Goal: Use online tool/utility: Utilize a website feature to perform a specific function

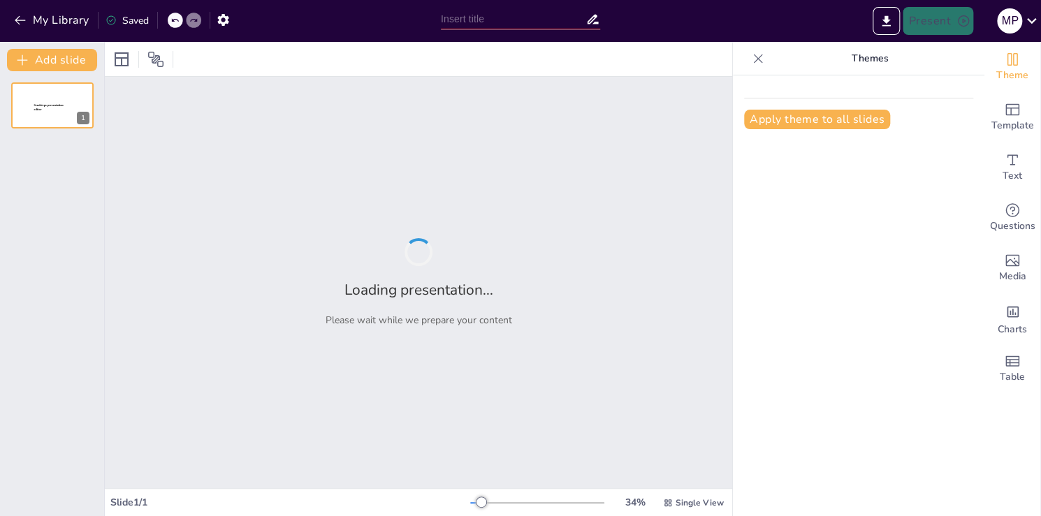
type input "Energía Oscura: Comprendiendo su Rol en la Expansión del Universo"
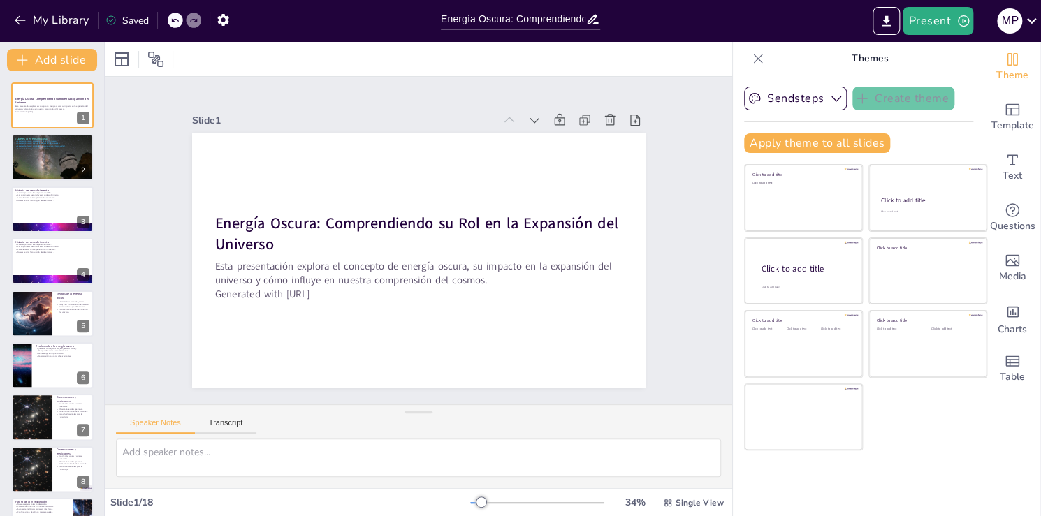
checkbox input "true"
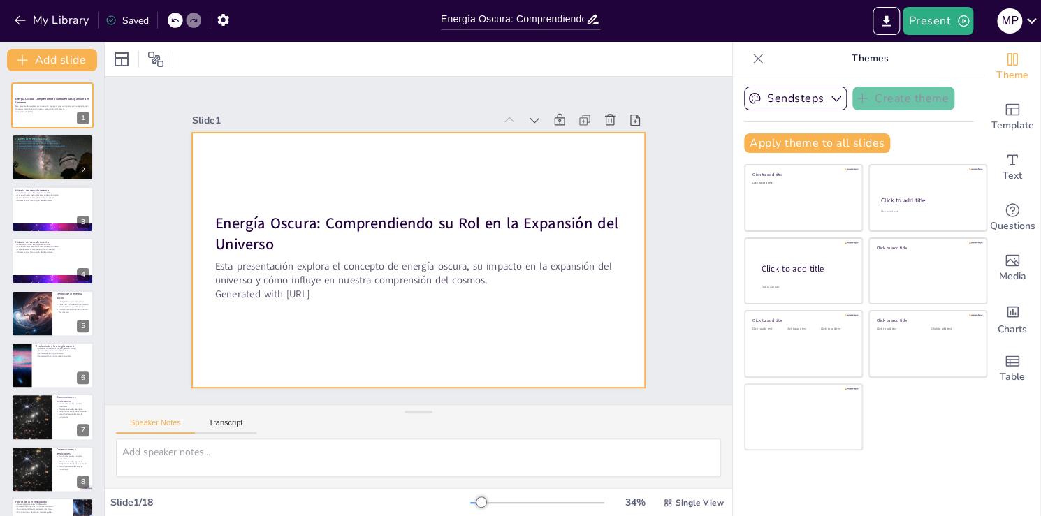
checkbox input "true"
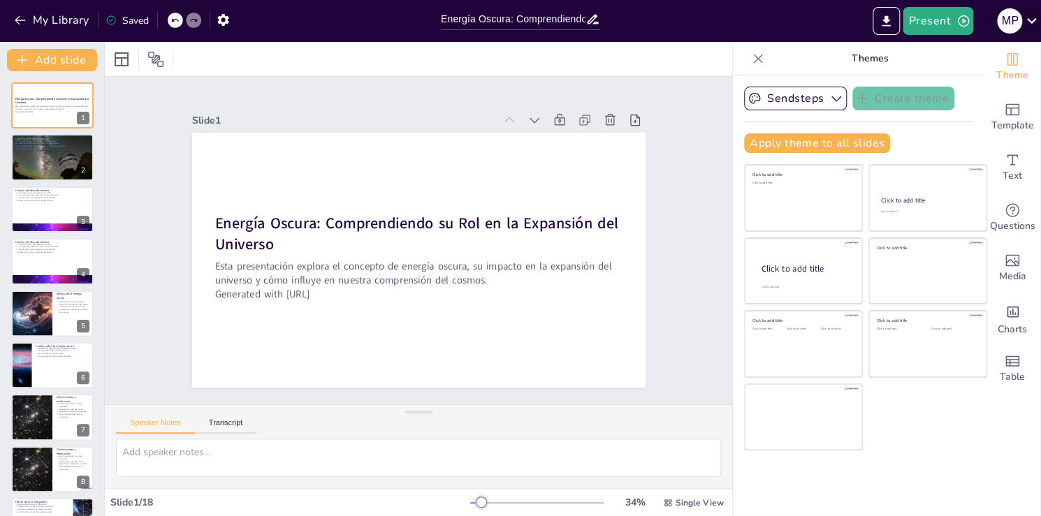
checkbox input "true"
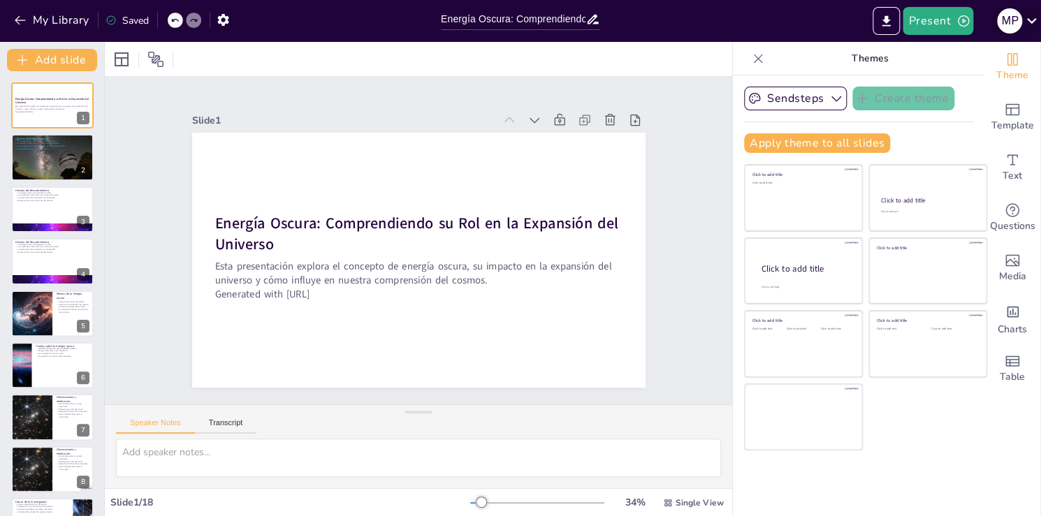
checkbox input "true"
